Goal: Task Accomplishment & Management: Complete application form

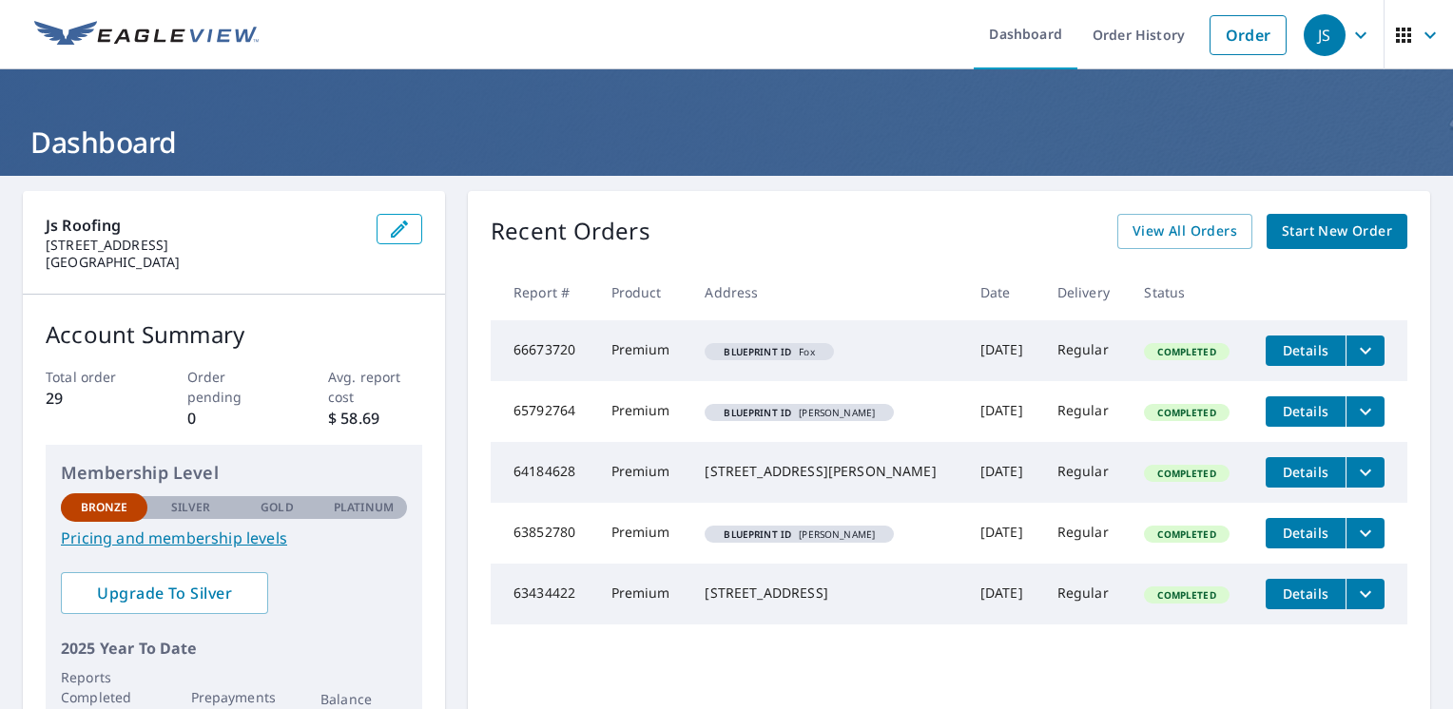
click at [1289, 229] on span "Start New Order" at bounding box center [1336, 232] width 110 height 24
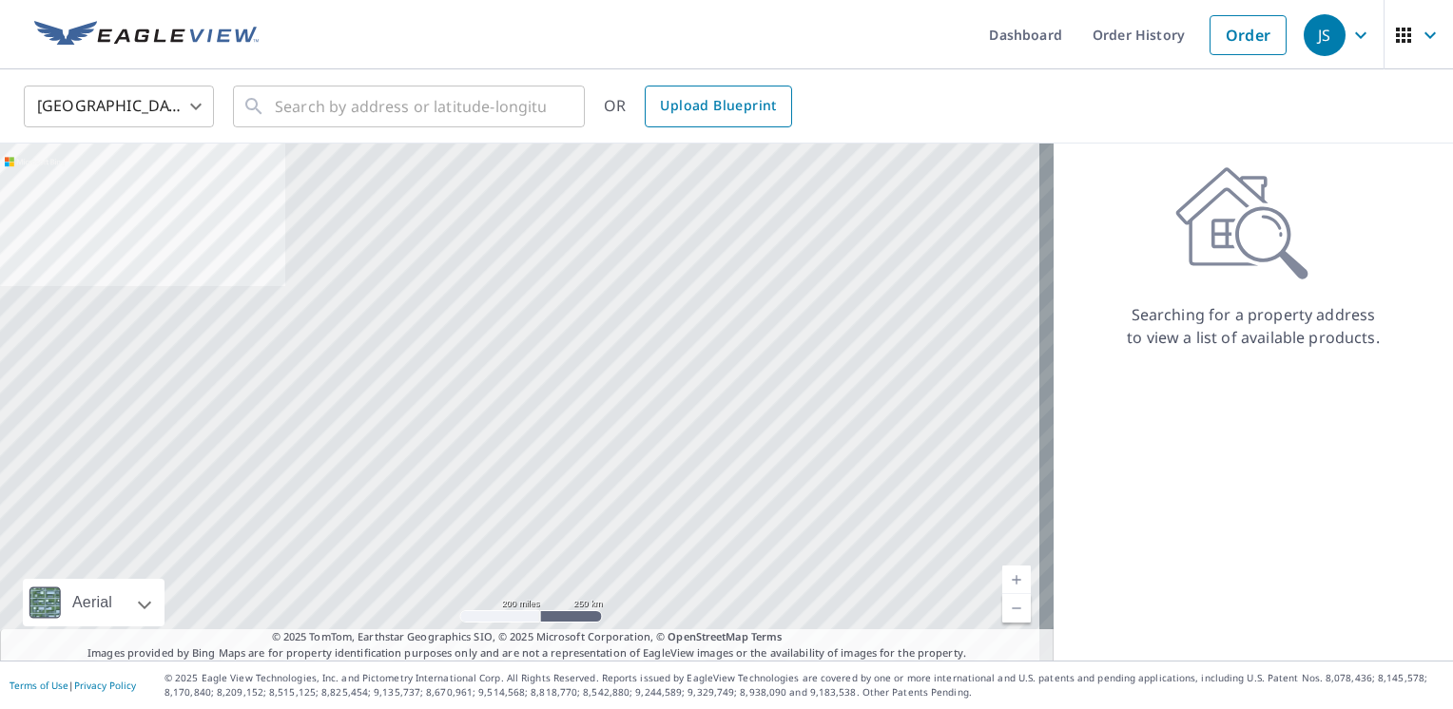
click at [684, 105] on span "Upload Blueprint" at bounding box center [718, 106] width 116 height 24
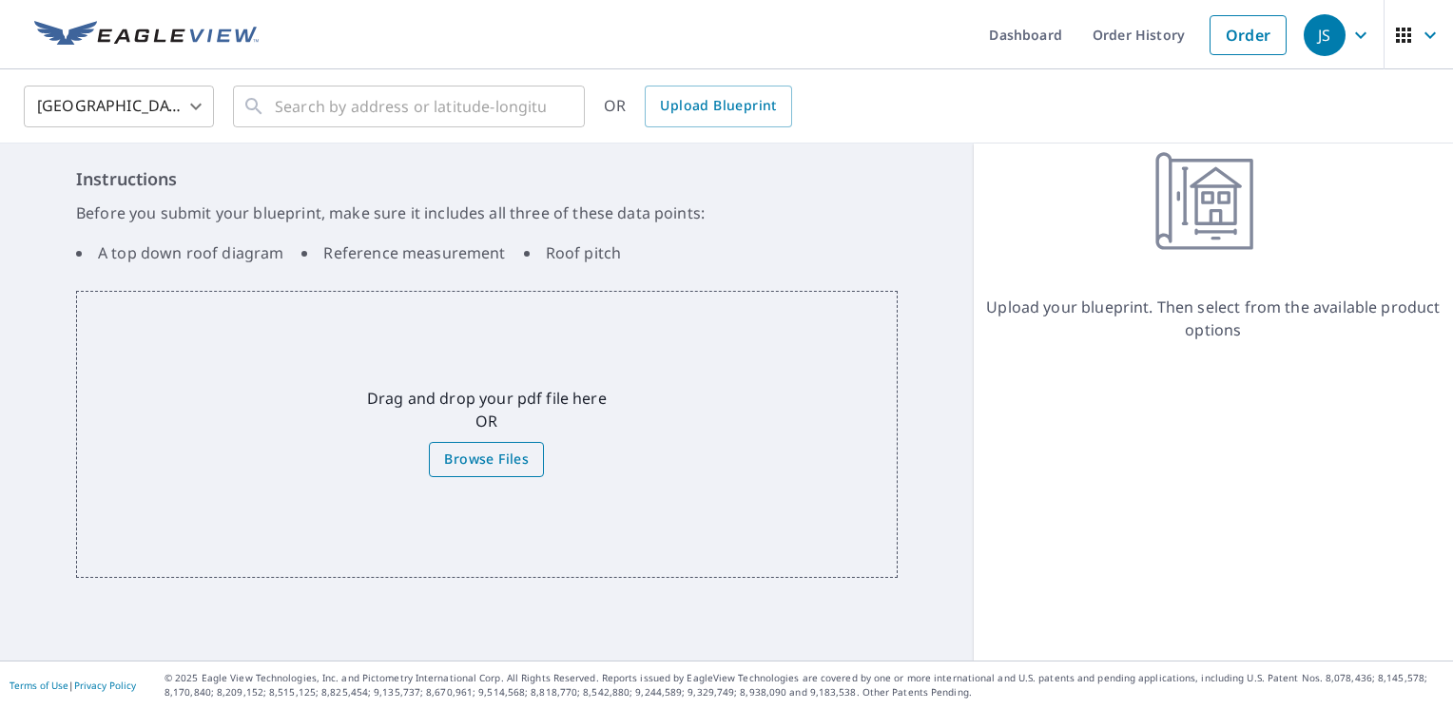
click at [498, 454] on span "Browse Files" at bounding box center [486, 460] width 85 height 24
click at [0, 0] on input "Browse Files" at bounding box center [0, 0] width 0 height 0
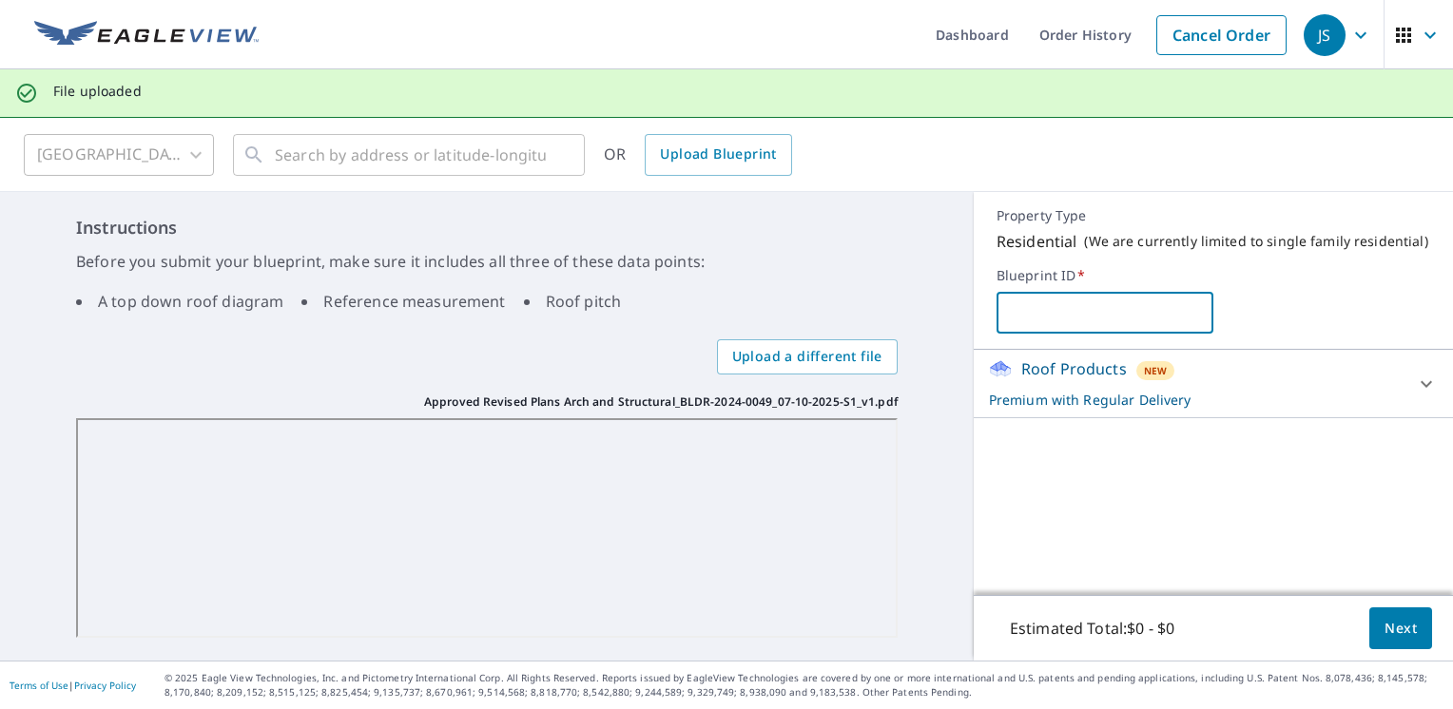
click at [1007, 314] on input "text" at bounding box center [1104, 312] width 217 height 53
type input "d"
type input "Danton"
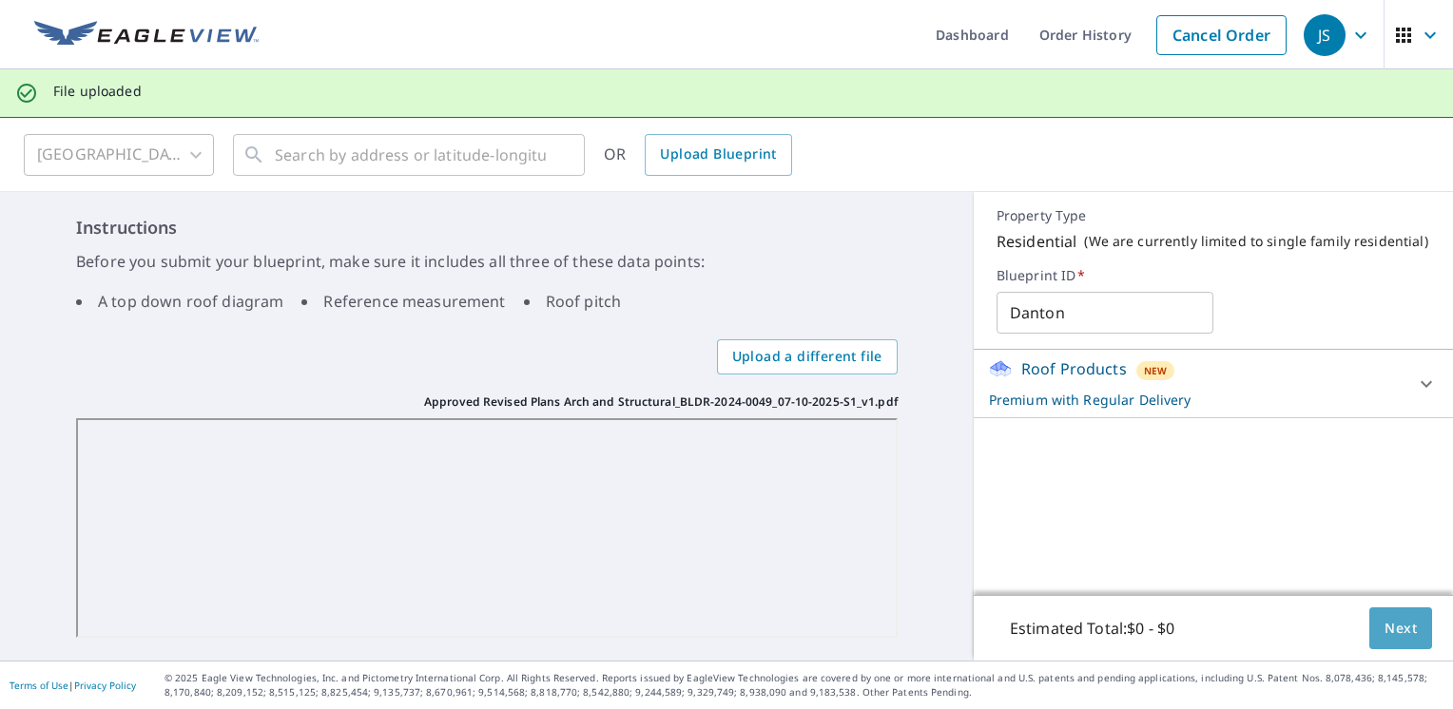
click at [1391, 636] on span "Next" at bounding box center [1400, 629] width 32 height 24
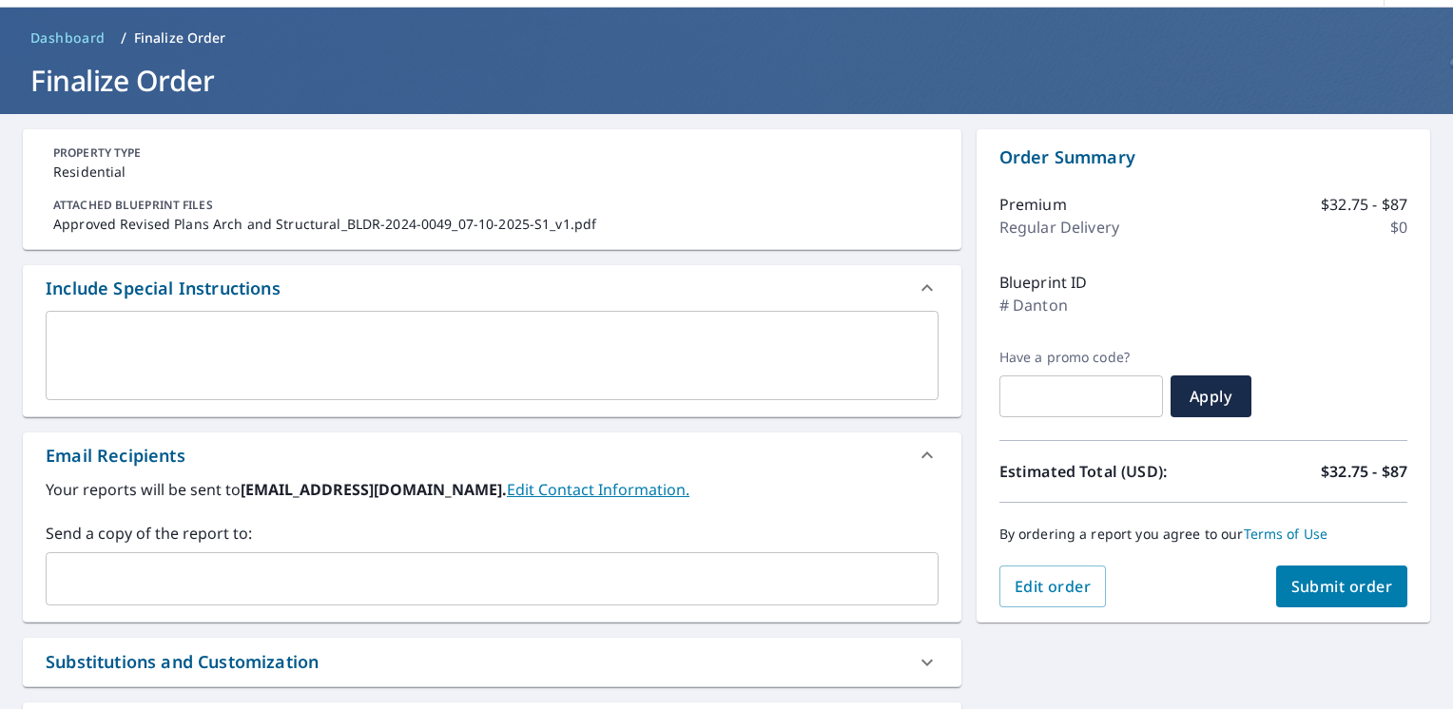
scroll to position [95, 0]
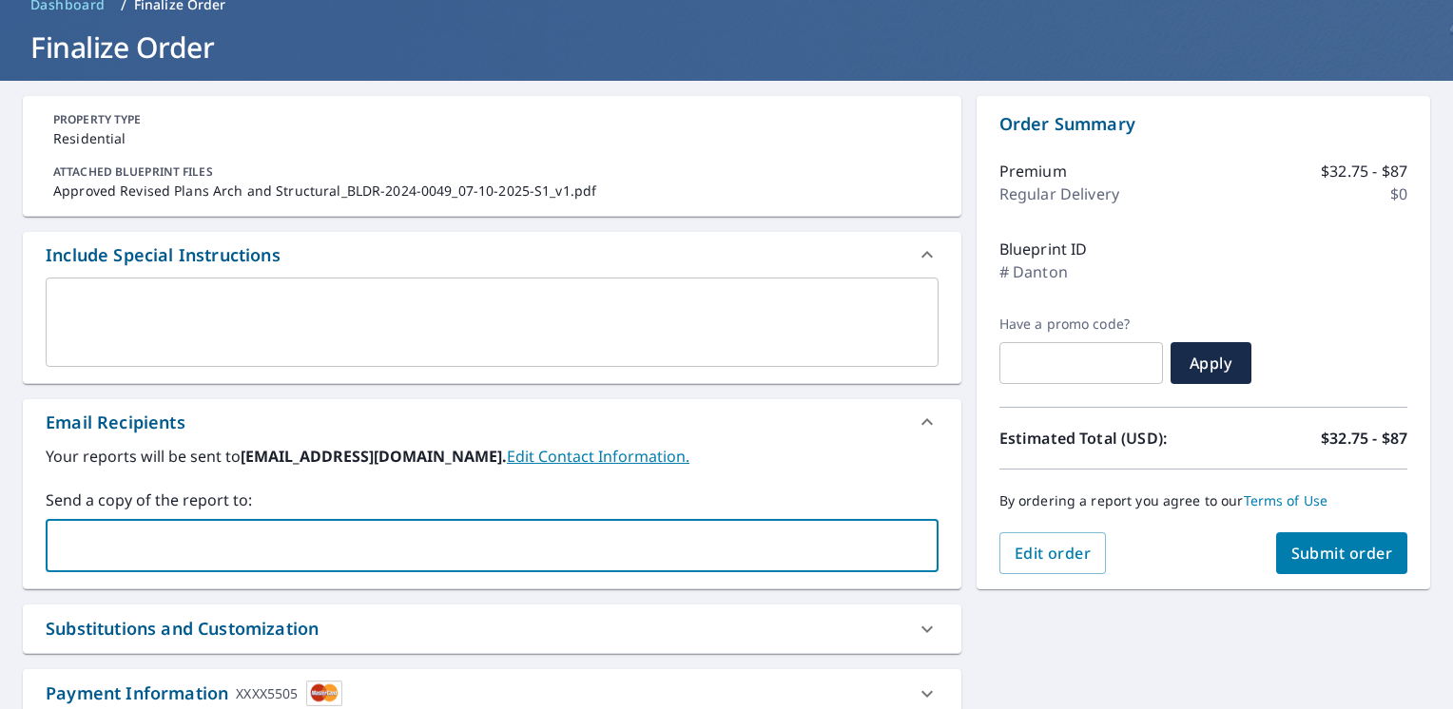
click at [114, 548] on input "text" at bounding box center [477, 546] width 847 height 36
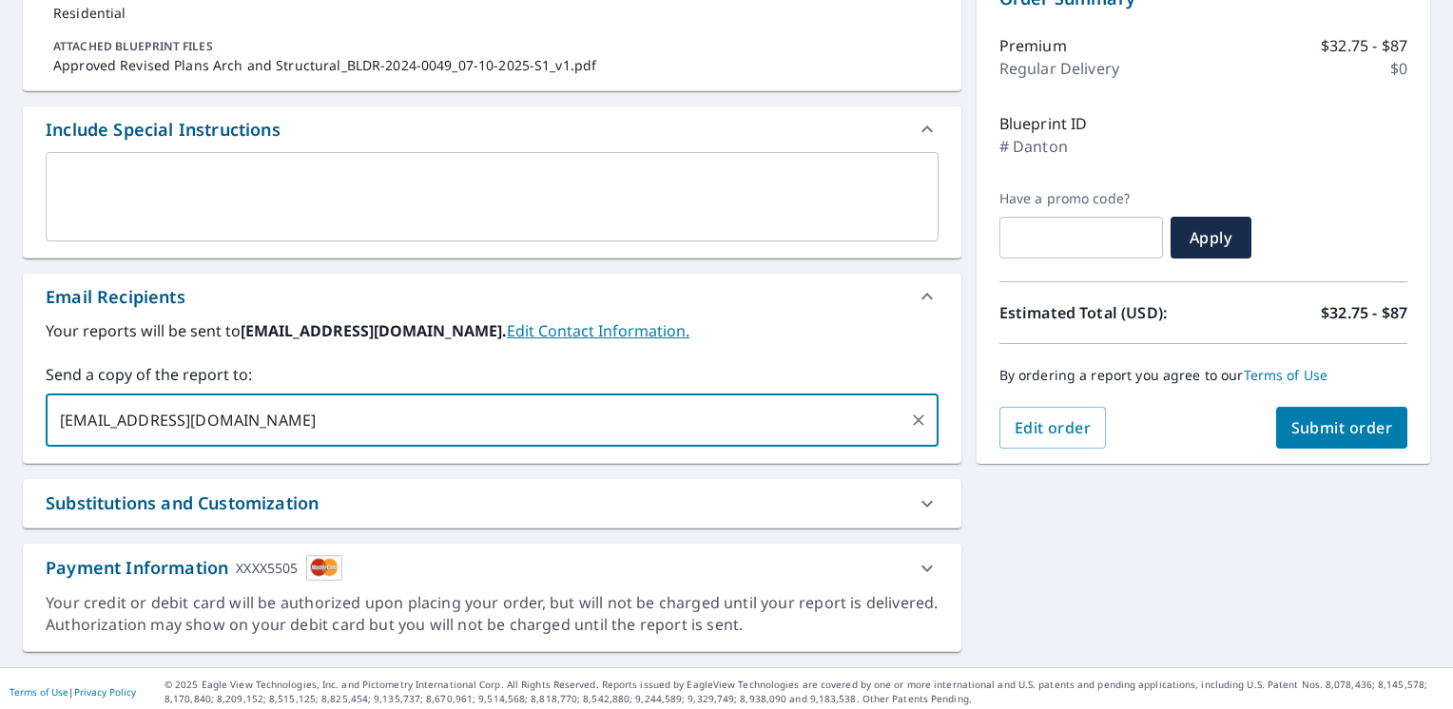
scroll to position [224, 0]
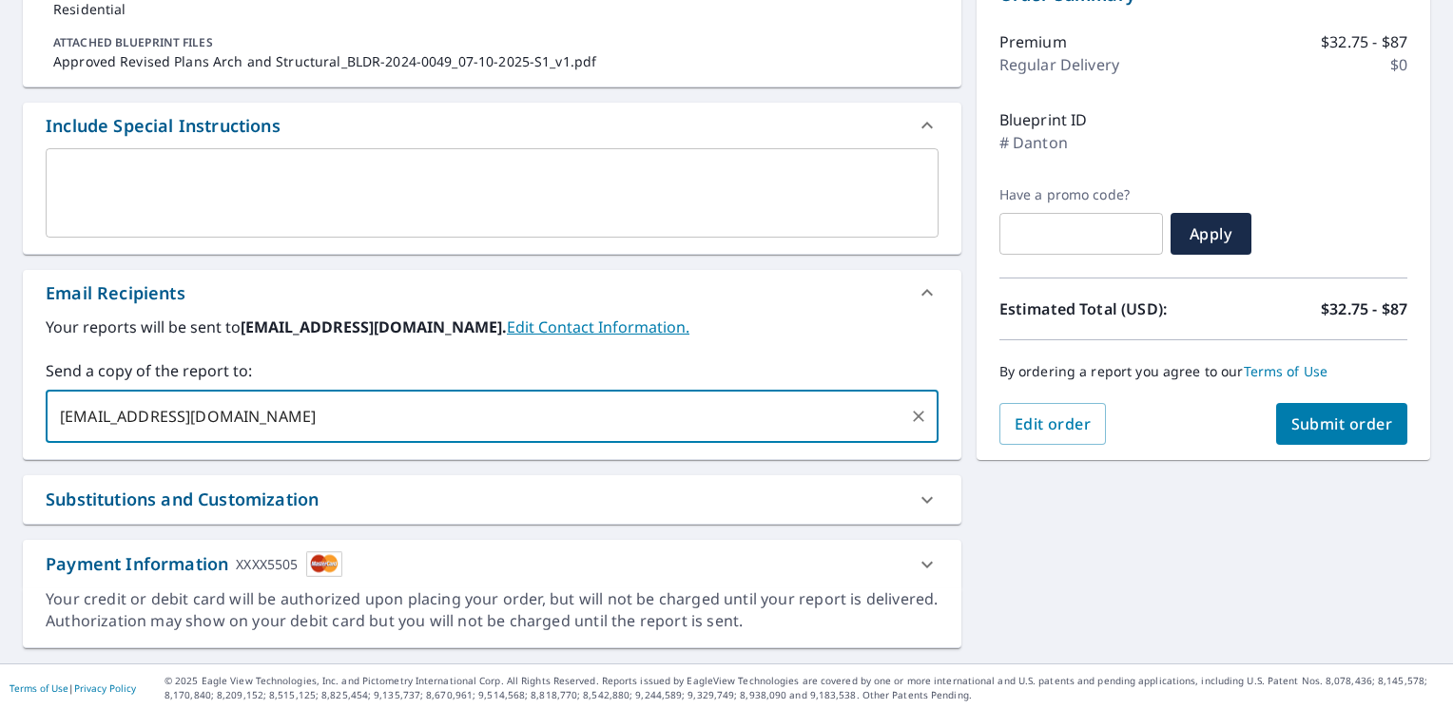
type input "[EMAIL_ADDRESS][DOMAIN_NAME]"
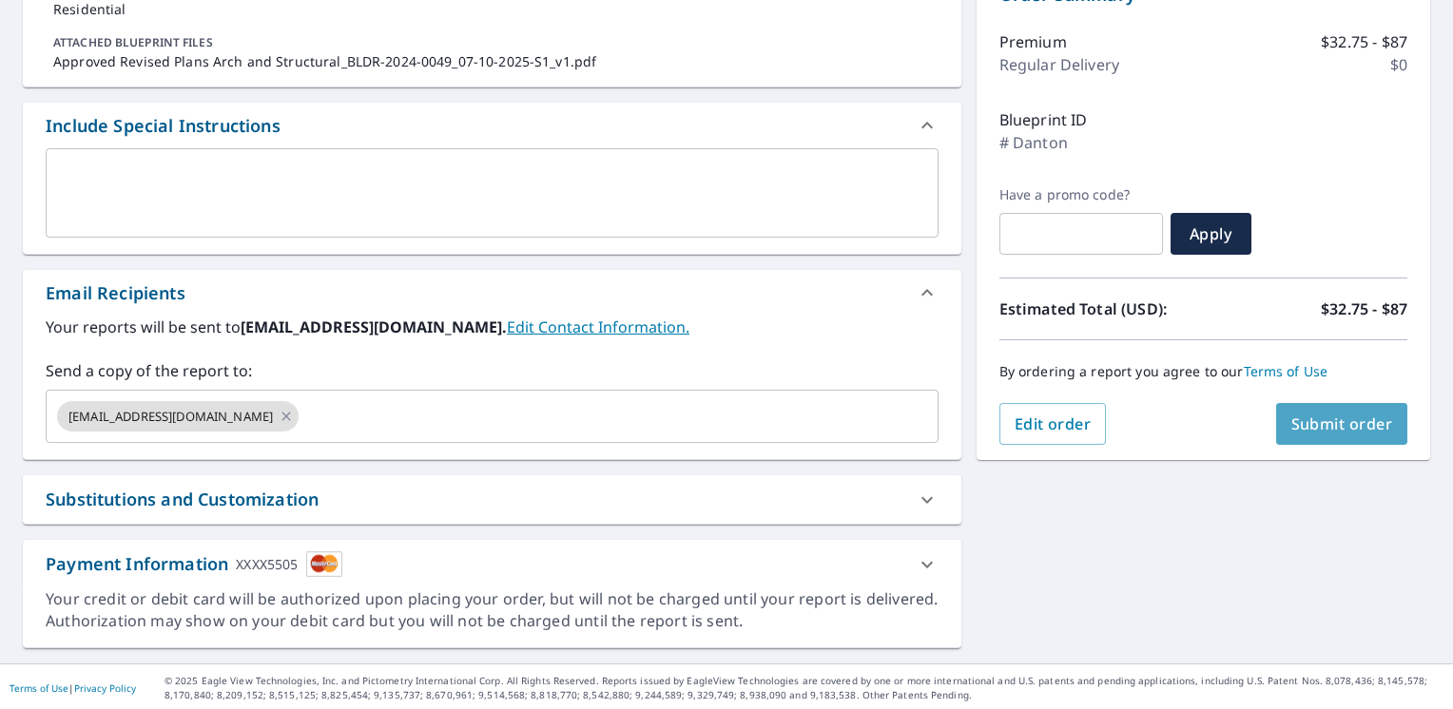
click at [1302, 432] on span "Submit order" at bounding box center [1342, 424] width 102 height 21
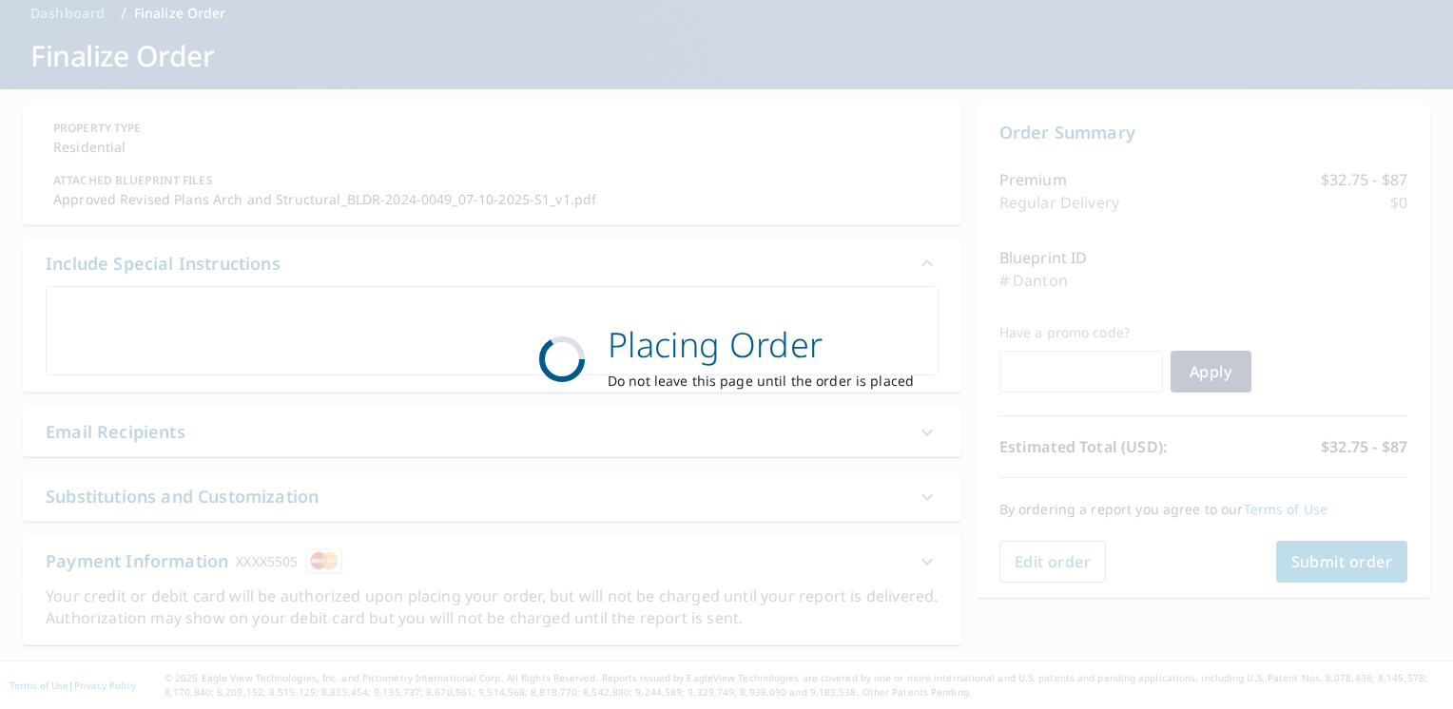
scroll to position [84, 0]
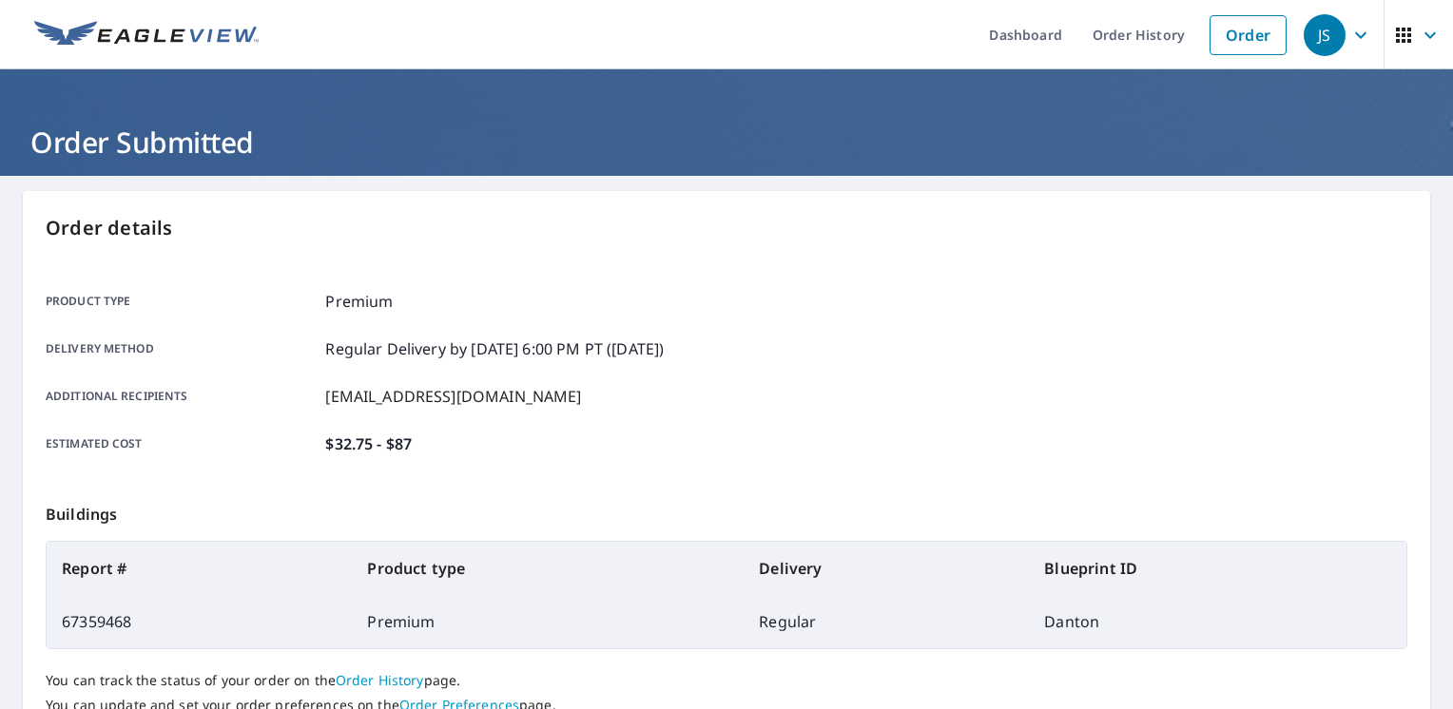
click at [1356, 21] on span "JS" at bounding box center [1339, 35] width 72 height 46
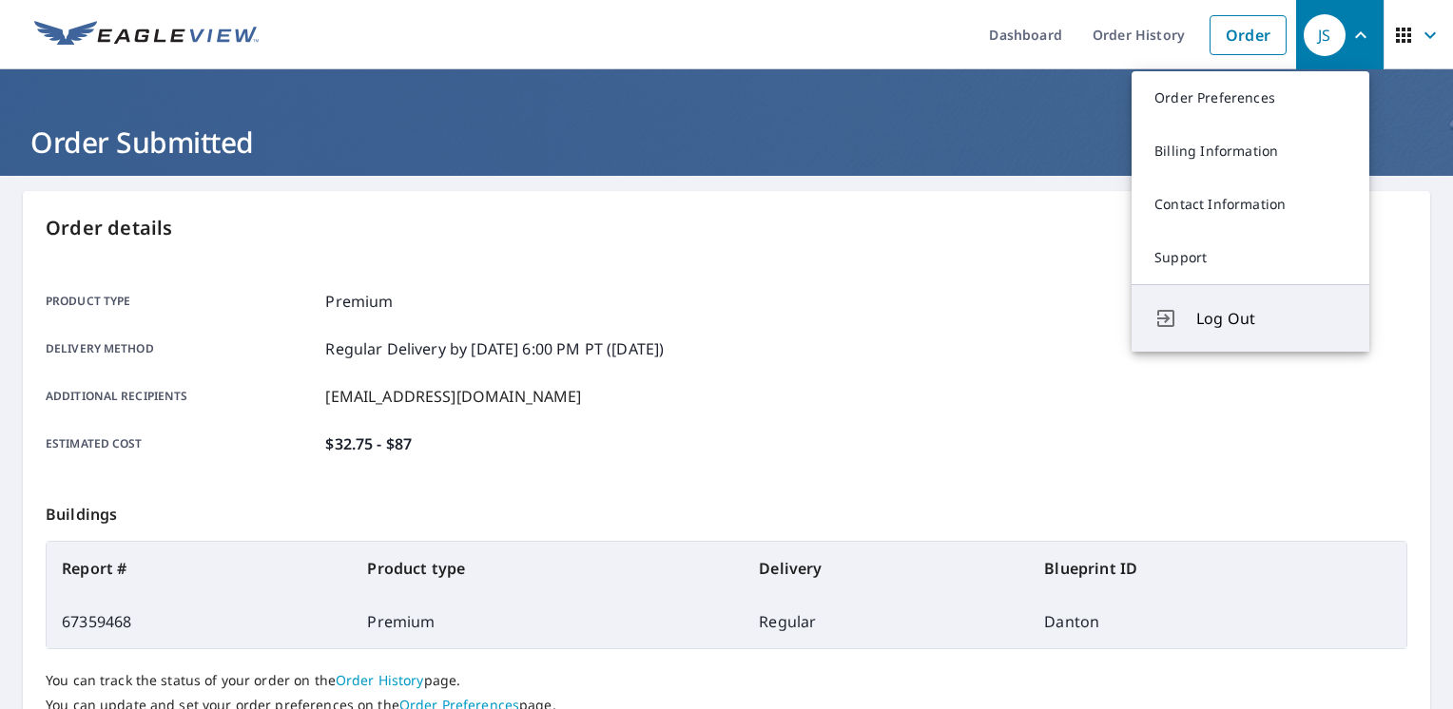
click at [1261, 337] on button "Log Out" at bounding box center [1250, 317] width 238 height 67
